Goal: Task Accomplishment & Management: Use online tool/utility

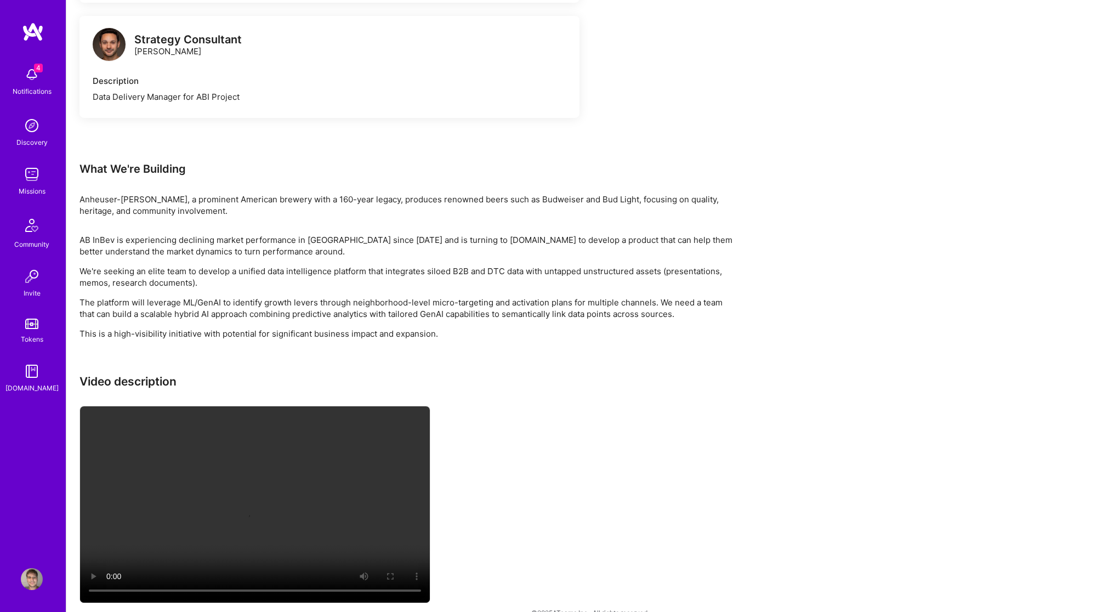
scroll to position [990, 0]
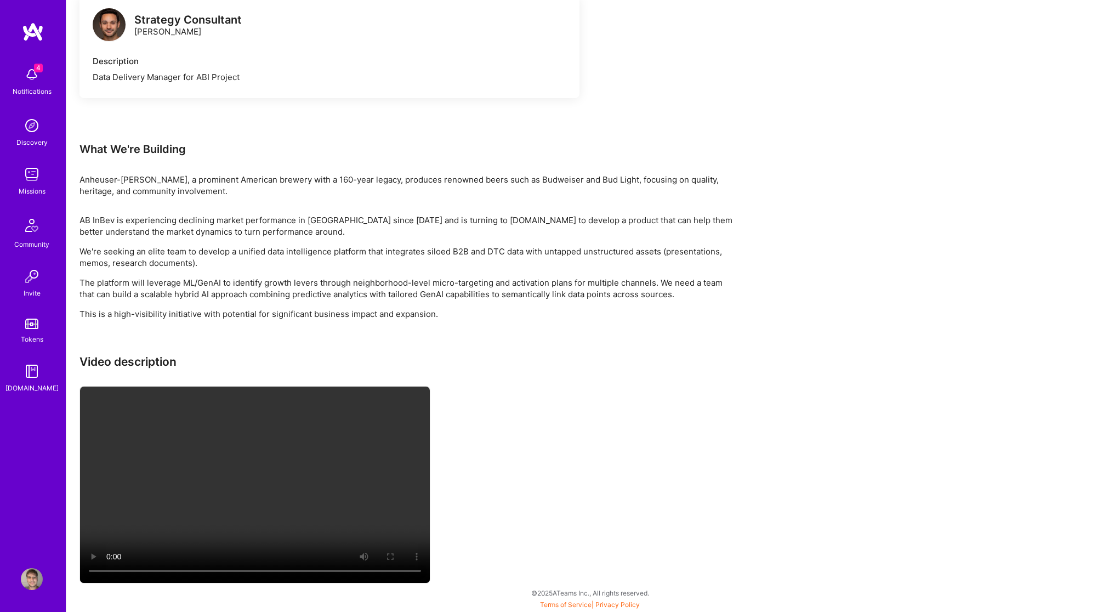
click at [27, 73] on img at bounding box center [32, 75] width 22 height 22
click at [27, 73] on div "4 Notifications Discovery Missions Community Invite Tokens [DOMAIN_NAME]" at bounding box center [33, 227] width 66 height 332
click at [37, 167] on img at bounding box center [32, 174] width 22 height 22
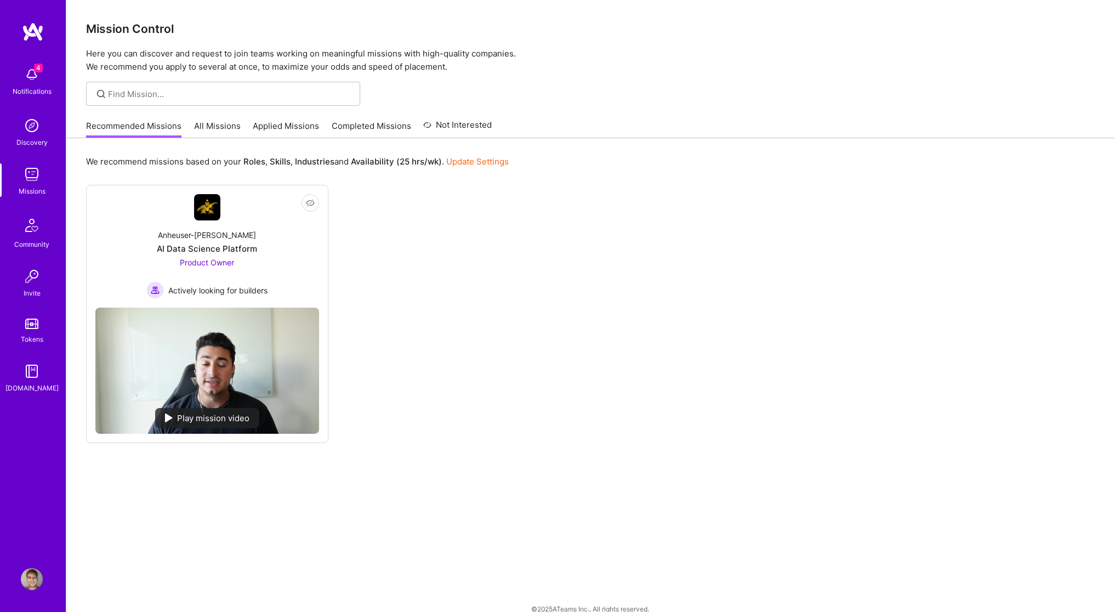
click at [141, 133] on link "Recommended Missions" at bounding box center [133, 129] width 95 height 18
click at [202, 127] on link "All Missions" at bounding box center [217, 129] width 47 height 18
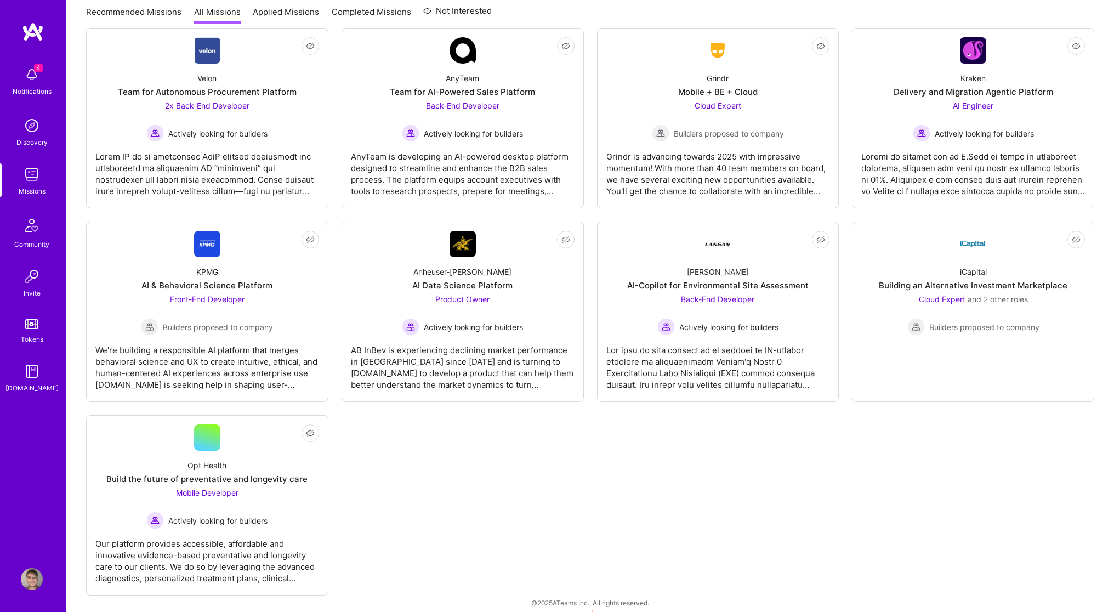
scroll to position [2240, 0]
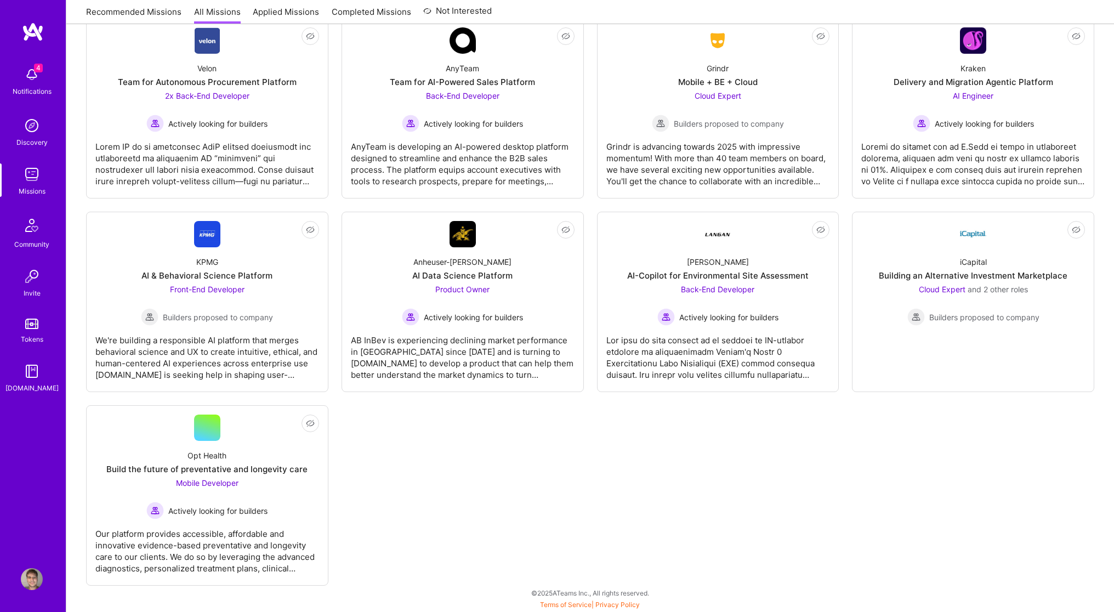
click at [31, 83] on img at bounding box center [32, 75] width 22 height 22
click at [32, 229] on img at bounding box center [32, 225] width 26 height 26
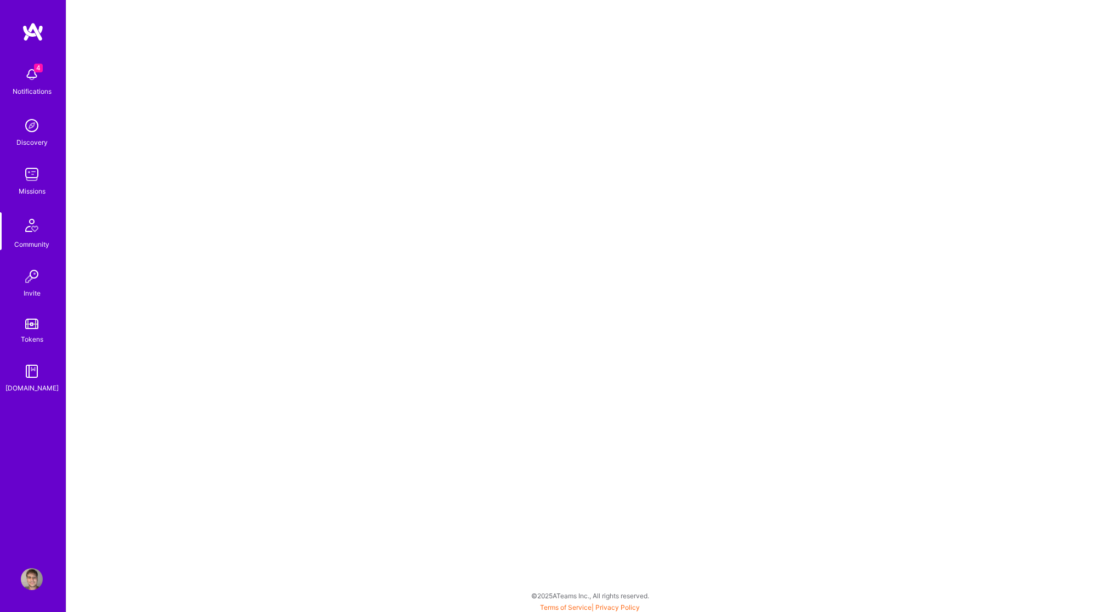
click at [27, 181] on img at bounding box center [32, 174] width 22 height 22
